Goal: Task Accomplishment & Management: Manage account settings

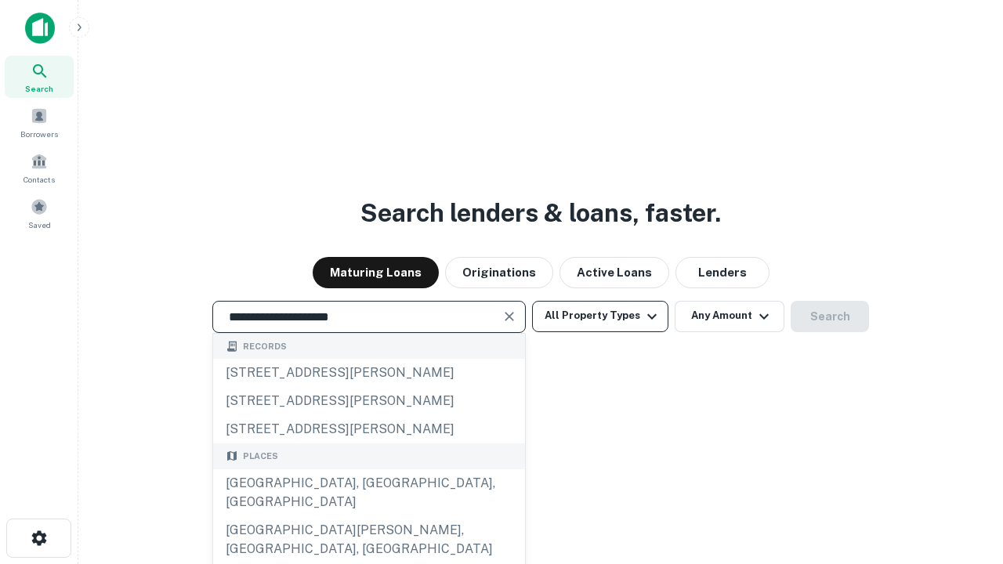
click at [368, 516] on div "Santa Monica, CA, USA" at bounding box center [369, 492] width 312 height 47
click at [600, 316] on button "All Property Types" at bounding box center [600, 316] width 136 height 31
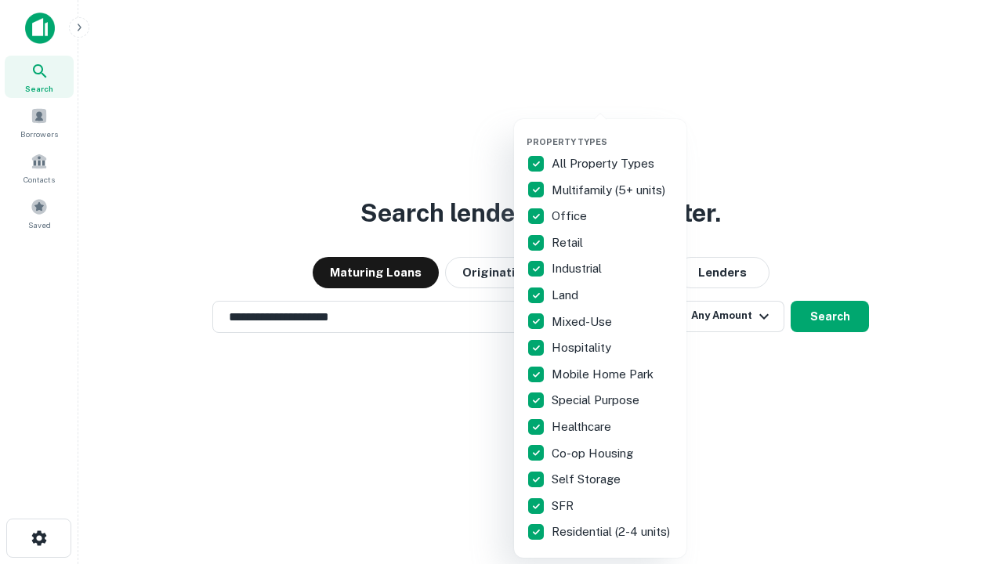
type input "**********"
click at [613, 132] on button "button" at bounding box center [613, 132] width 172 height 1
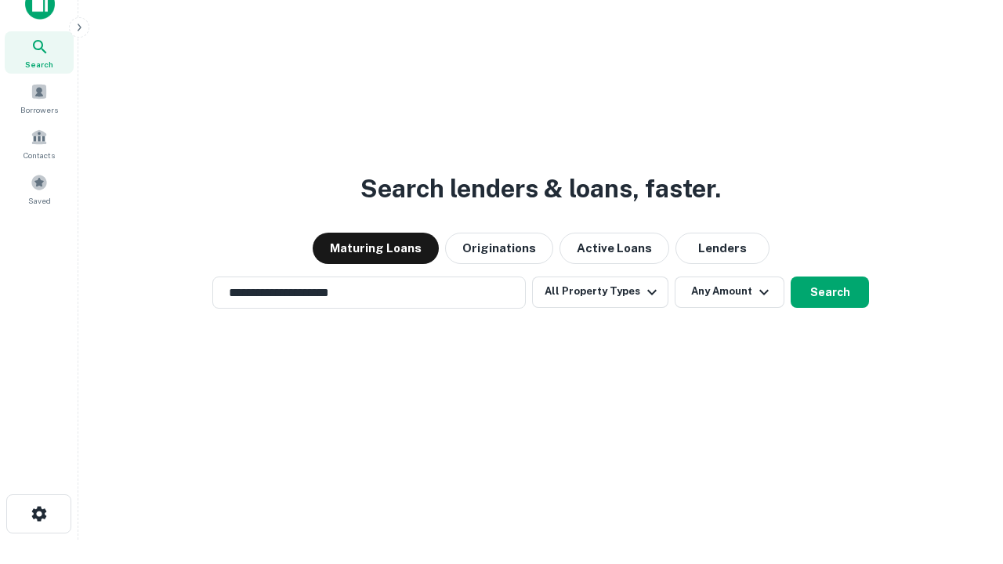
scroll to position [9, 189]
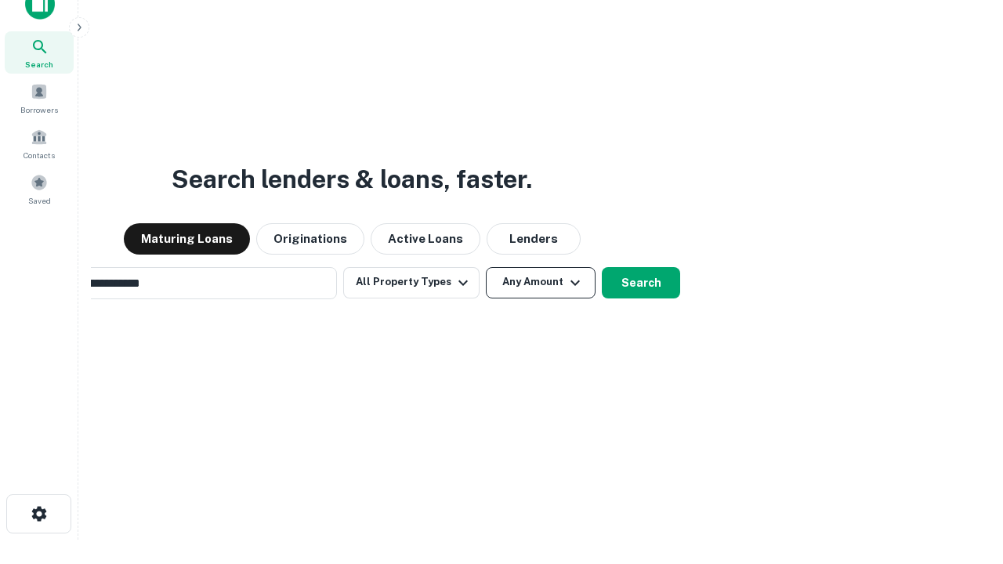
click at [486, 267] on button "Any Amount" at bounding box center [541, 282] width 110 height 31
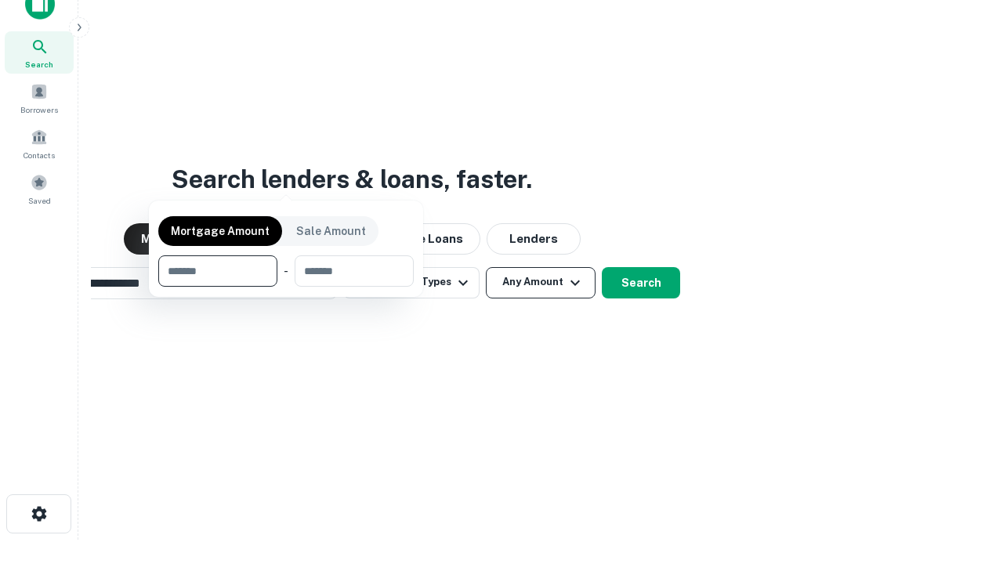
scroll to position [25, 0]
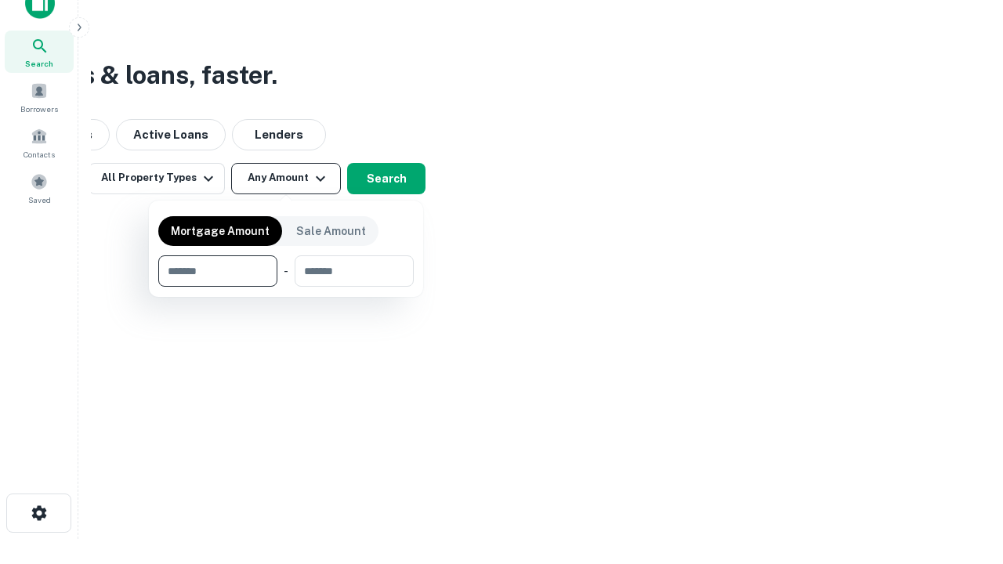
type input "*******"
click at [286, 287] on button "button" at bounding box center [286, 287] width 256 height 1
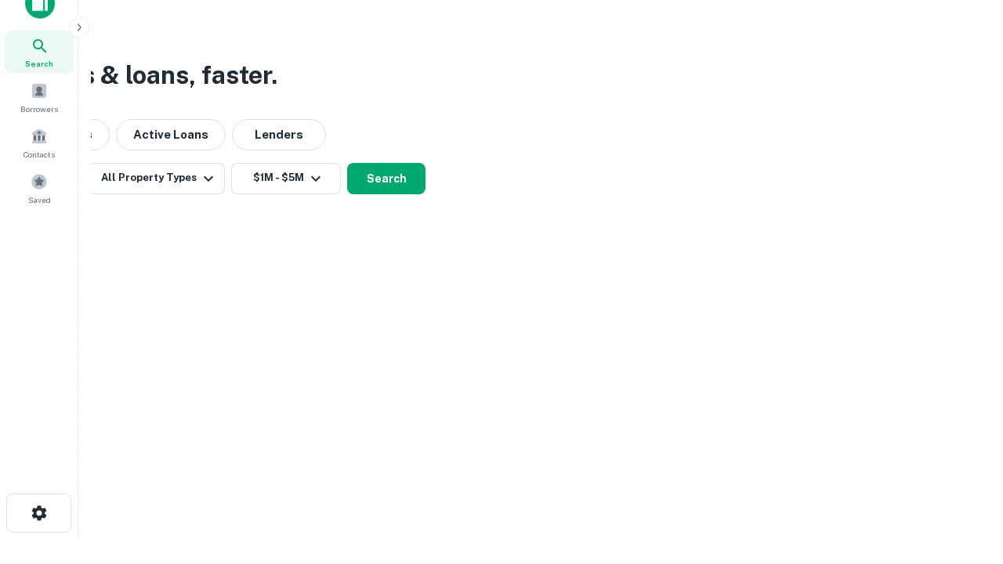
scroll to position [9, 289]
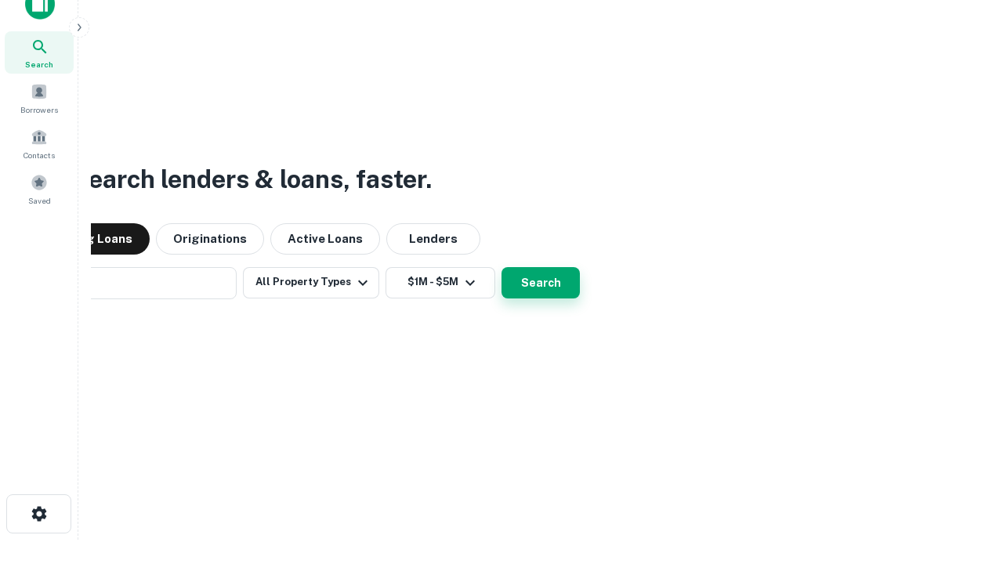
click at [502, 267] on button "Search" at bounding box center [541, 282] width 78 height 31
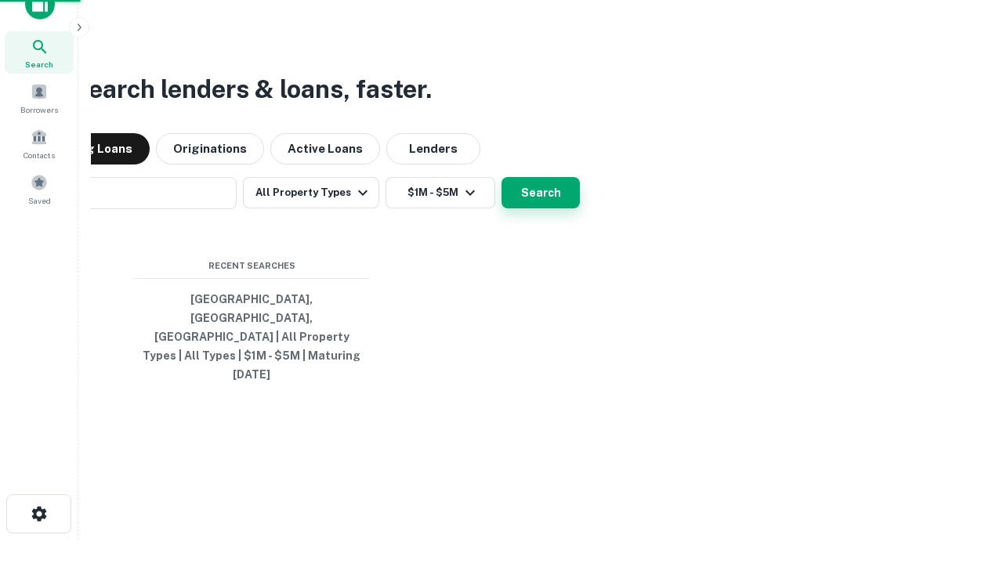
scroll to position [42, 444]
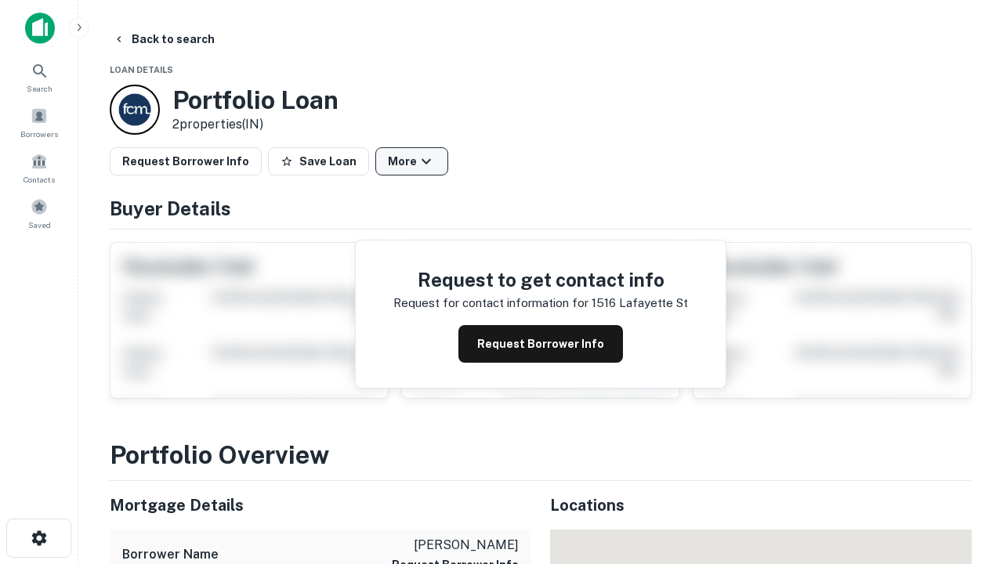
click at [411, 161] on button "More" at bounding box center [411, 161] width 73 height 28
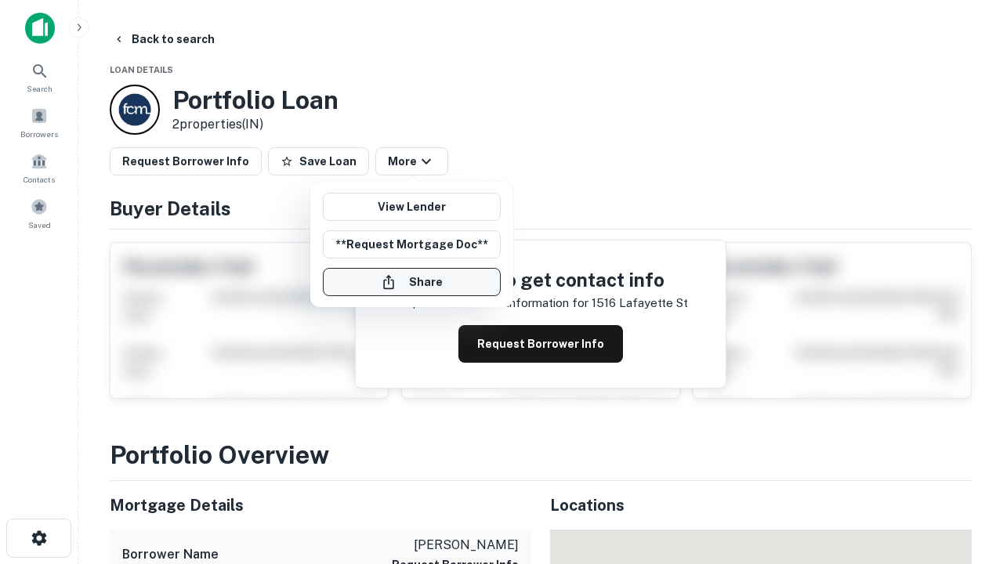
click at [411, 282] on button "Share" at bounding box center [412, 282] width 178 height 28
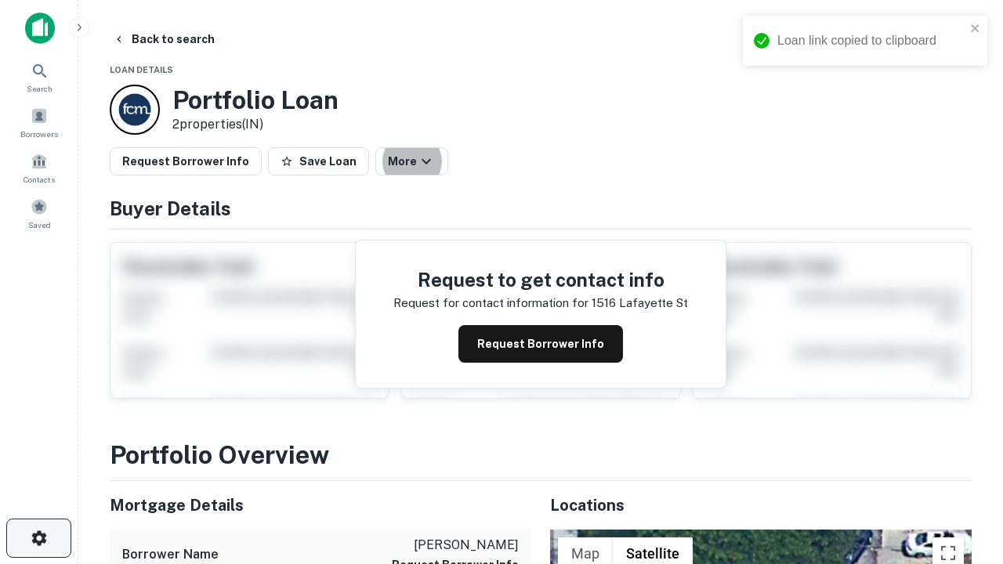
click at [38, 538] on icon "button" at bounding box center [39, 538] width 19 height 19
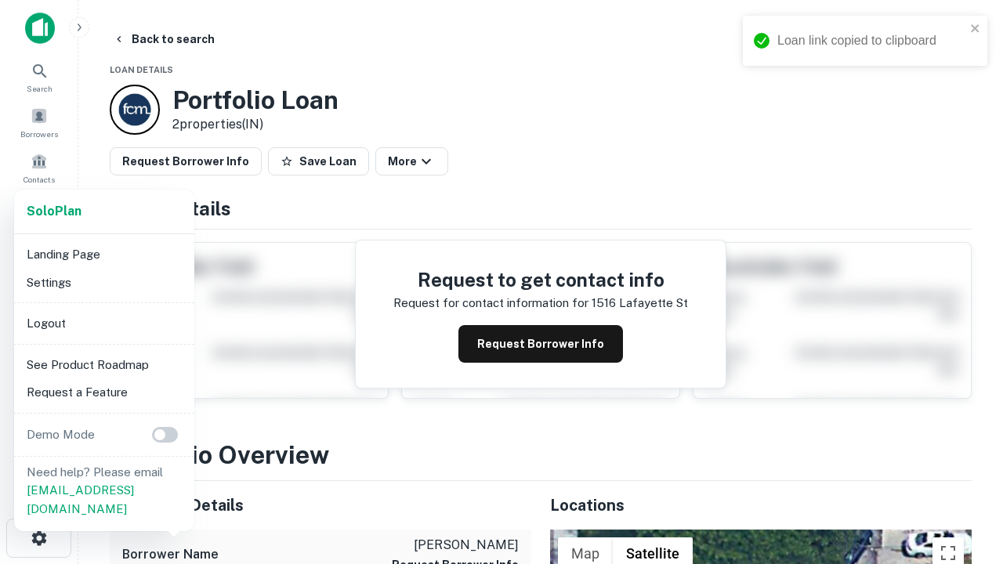
click at [103, 323] on li "Logout" at bounding box center [104, 324] width 168 height 28
